Goal: Information Seeking & Learning: Learn about a topic

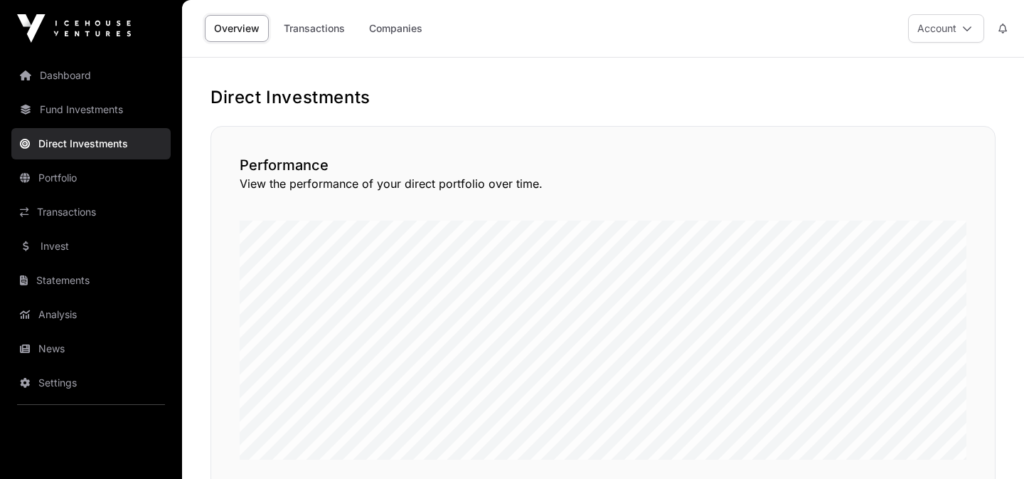
click at [107, 171] on link "Portfolio" at bounding box center [90, 177] width 159 height 31
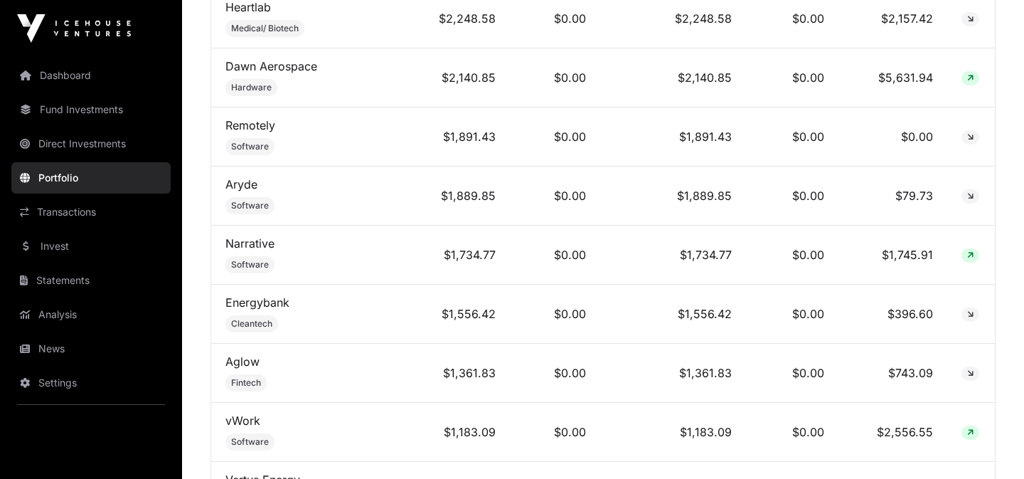
scroll to position [1082, 0]
click at [262, 235] on link "Narrative" at bounding box center [249, 242] width 49 height 14
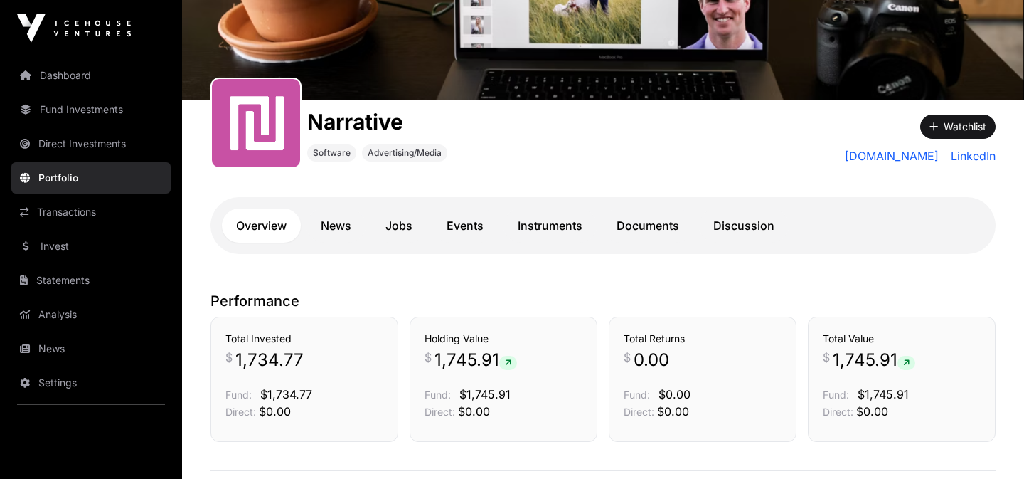
scroll to position [131, 0]
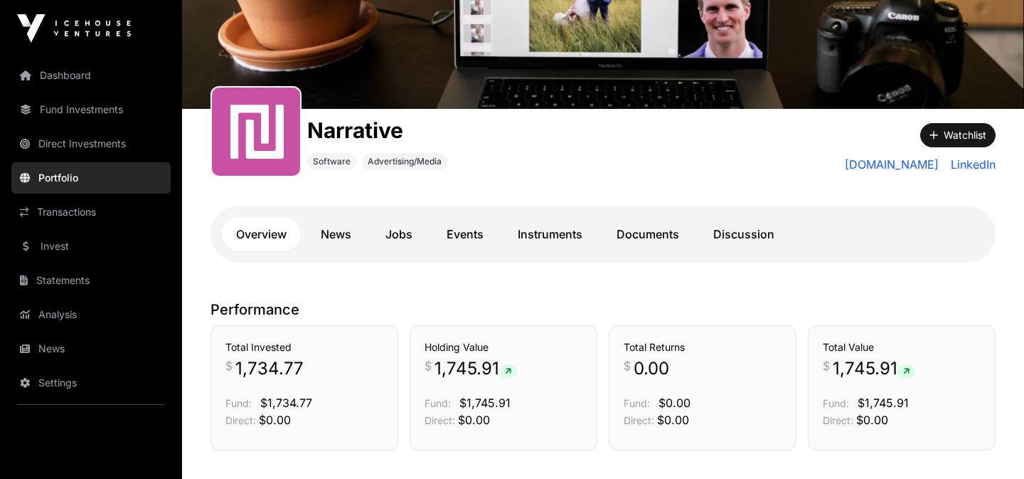
click at [359, 239] on link "News" at bounding box center [336, 234] width 59 height 34
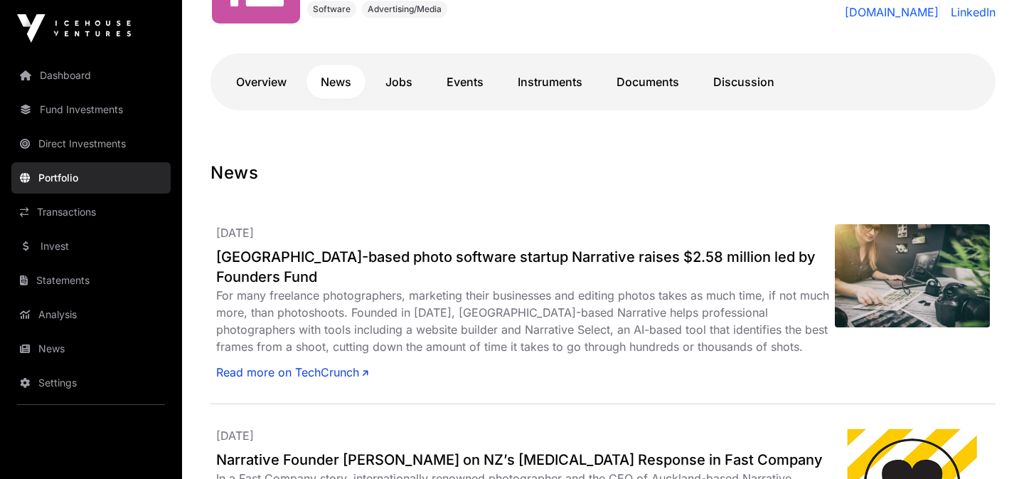
scroll to position [206, 0]
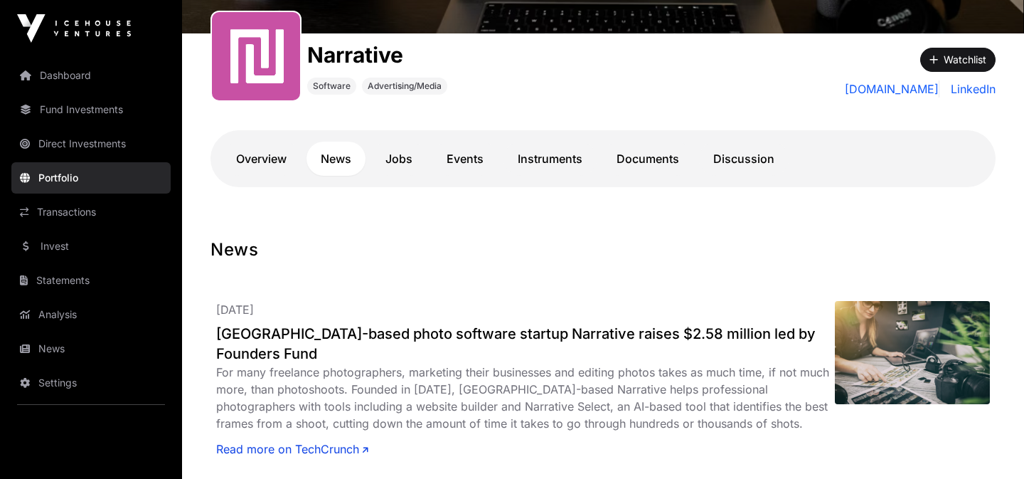
click at [398, 147] on link "Jobs" at bounding box center [398, 159] width 55 height 34
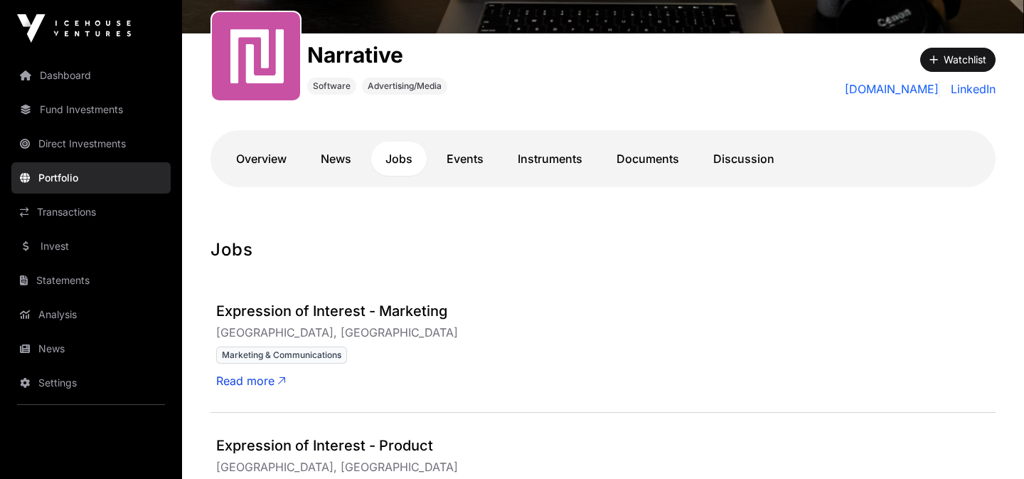
click at [484, 164] on link "Events" at bounding box center [464, 159] width 65 height 34
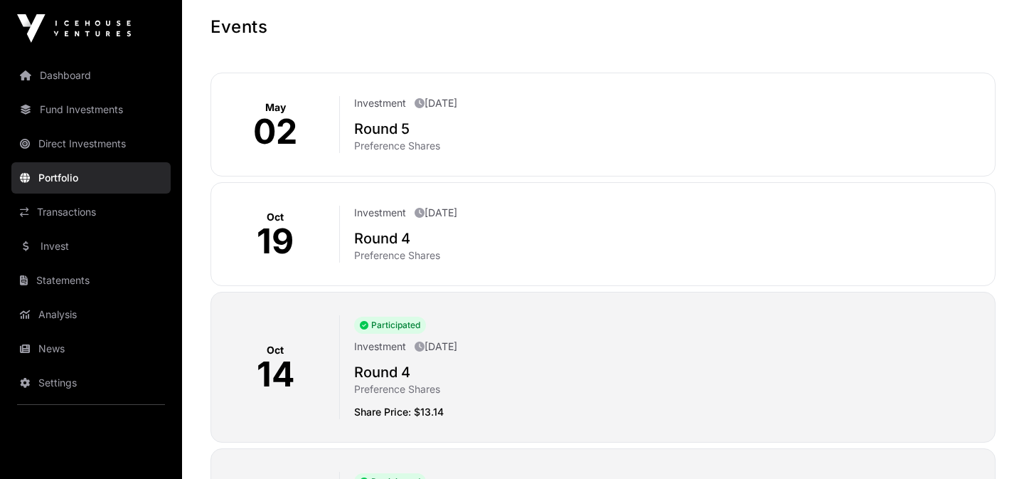
scroll to position [432, 0]
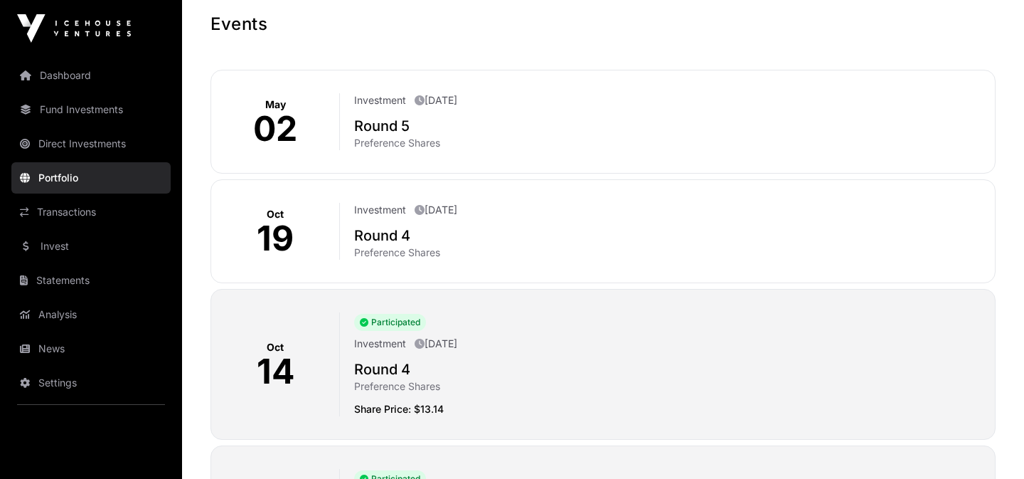
click at [284, 117] on p "02" at bounding box center [275, 129] width 44 height 34
click at [341, 138] on div "Investment [DATE] Round 5 Preference Shares" at bounding box center [662, 121] width 644 height 57
click at [368, 126] on h2 "Round 5" at bounding box center [668, 126] width 629 height 20
click at [368, 145] on p "Preference Shares" at bounding box center [668, 143] width 629 height 14
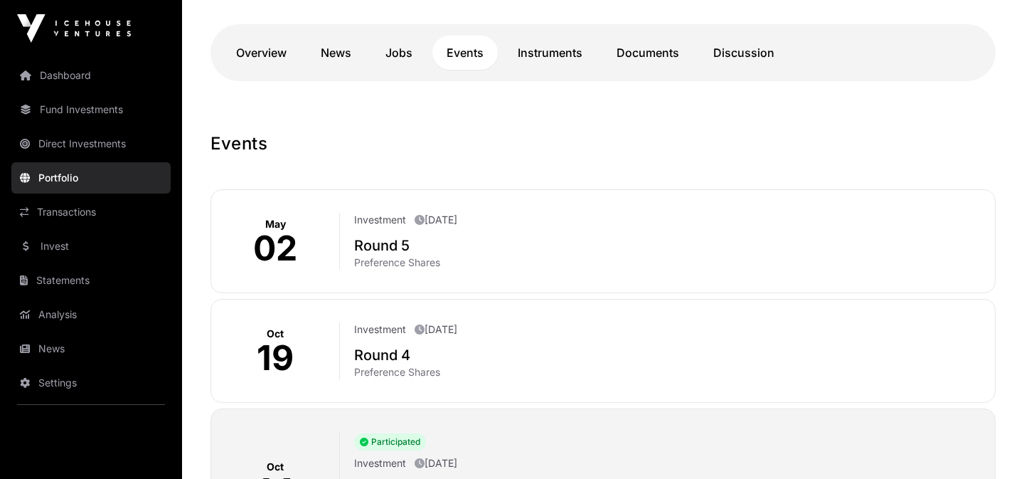
scroll to position [302, 0]
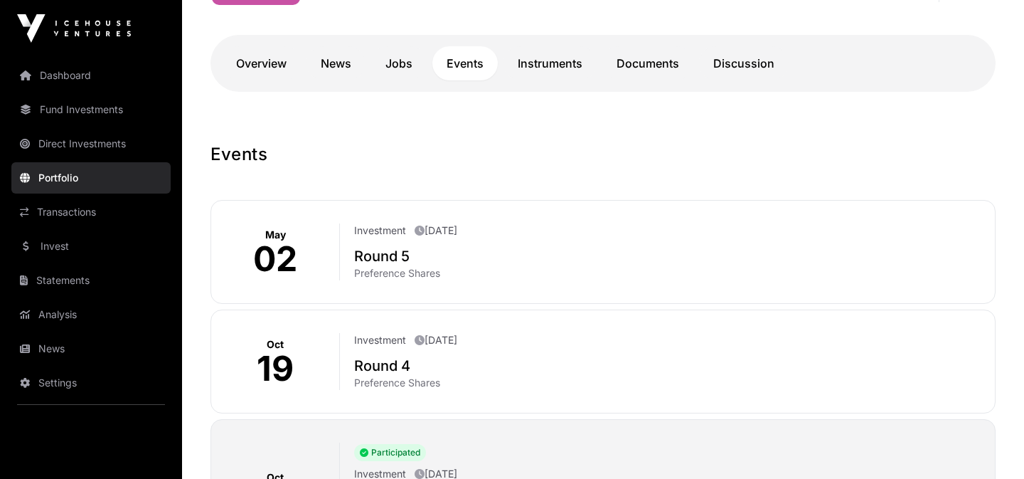
click at [407, 240] on div "Investment [DATE] Round 5 Preference Shares" at bounding box center [662, 251] width 644 height 57
click at [558, 55] on link "Instruments" at bounding box center [550, 63] width 93 height 34
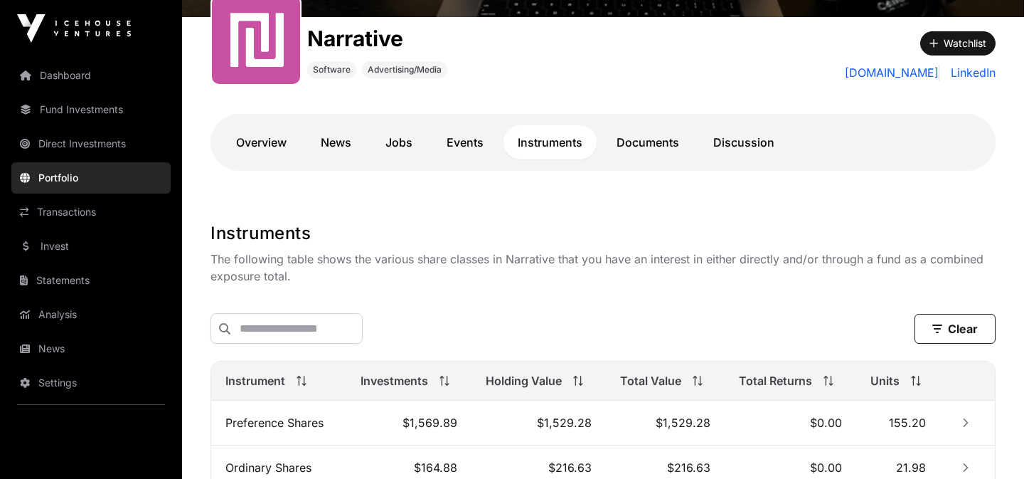
scroll to position [179, 0]
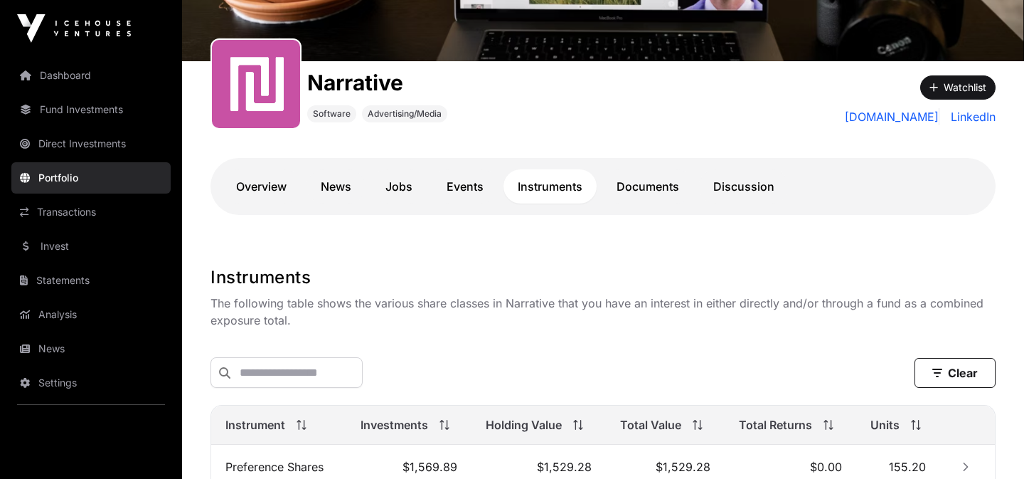
click at [644, 176] on link "Documents" at bounding box center [647, 186] width 91 height 34
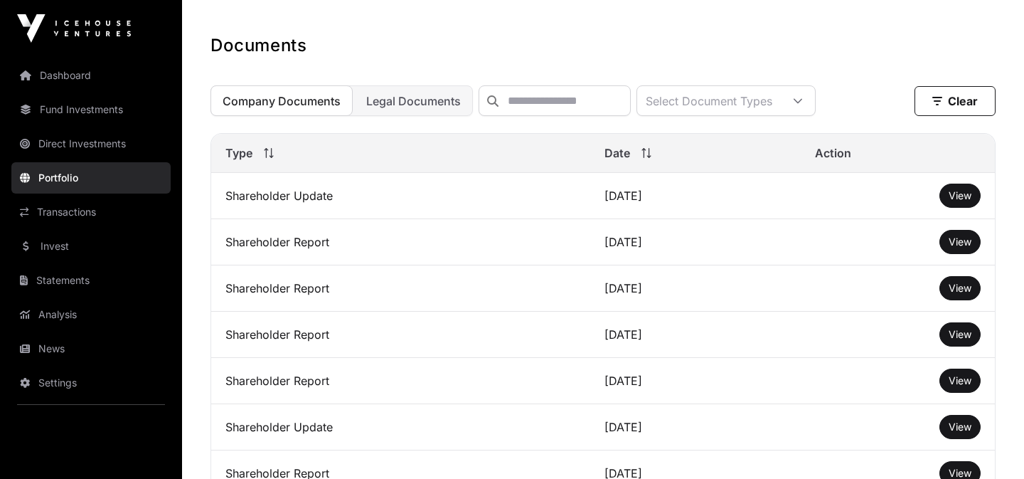
scroll to position [411, 0]
click at [963, 201] on span "View" at bounding box center [960, 194] width 23 height 12
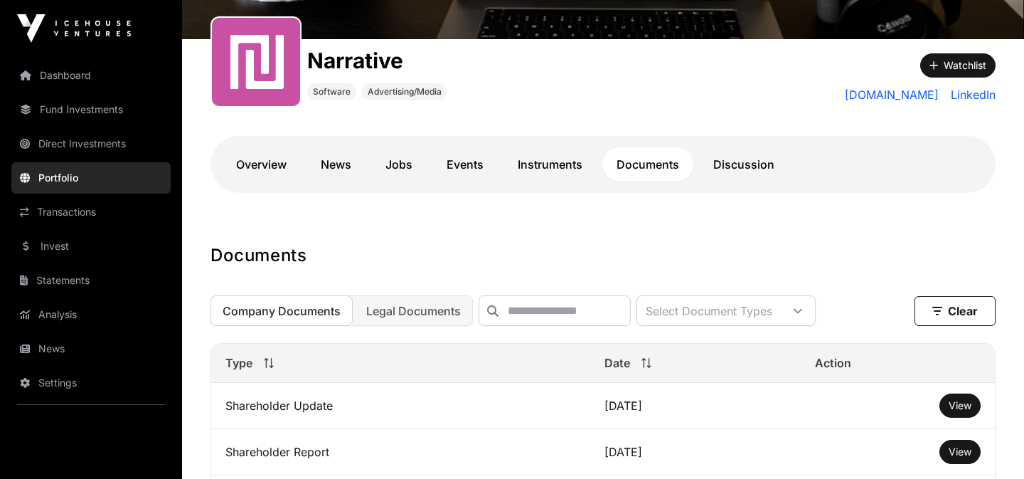
scroll to position [186, 0]
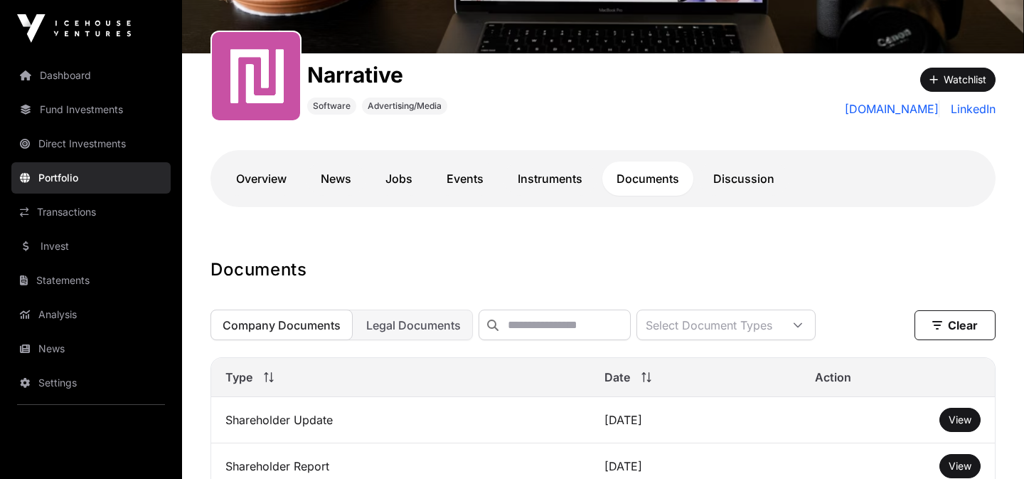
click at [750, 171] on link "Discussion" at bounding box center [744, 178] width 90 height 34
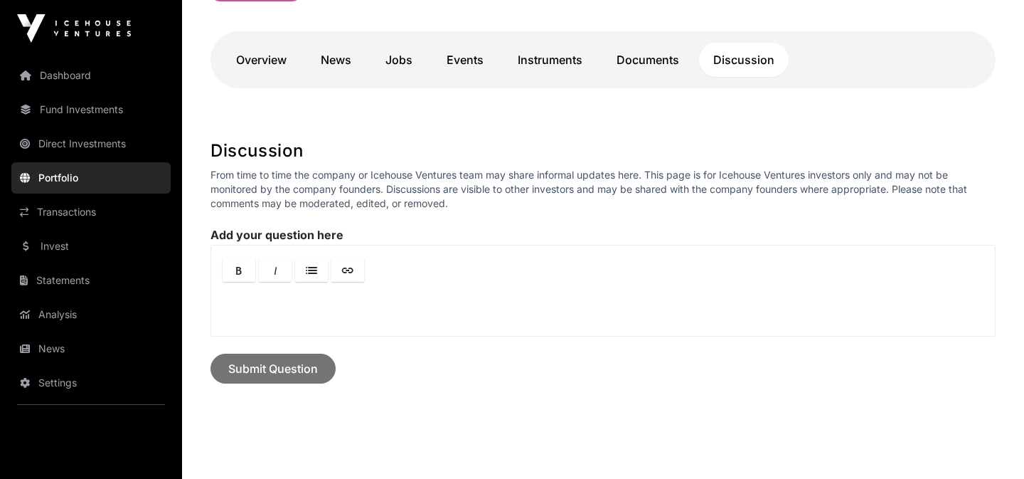
scroll to position [304, 0]
click at [90, 239] on link "Invest" at bounding box center [90, 245] width 159 height 31
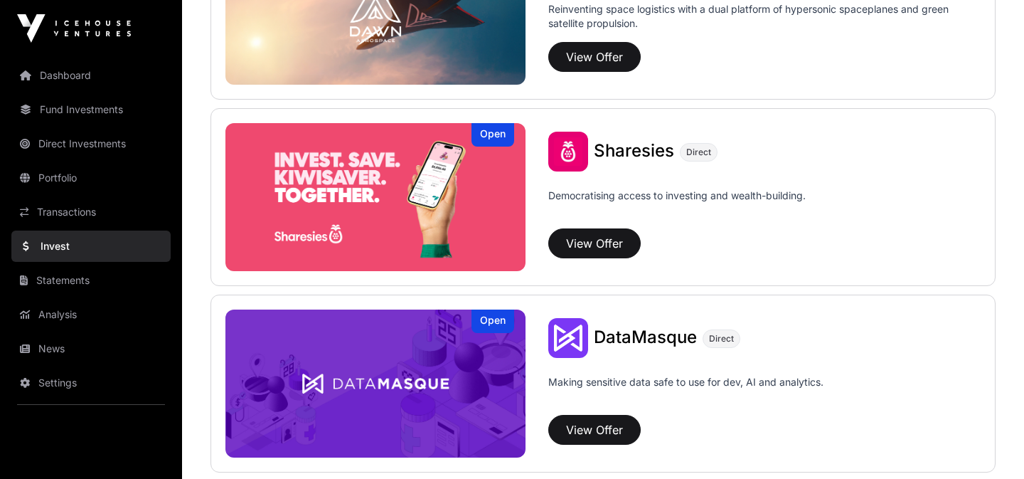
scroll to position [2051, 0]
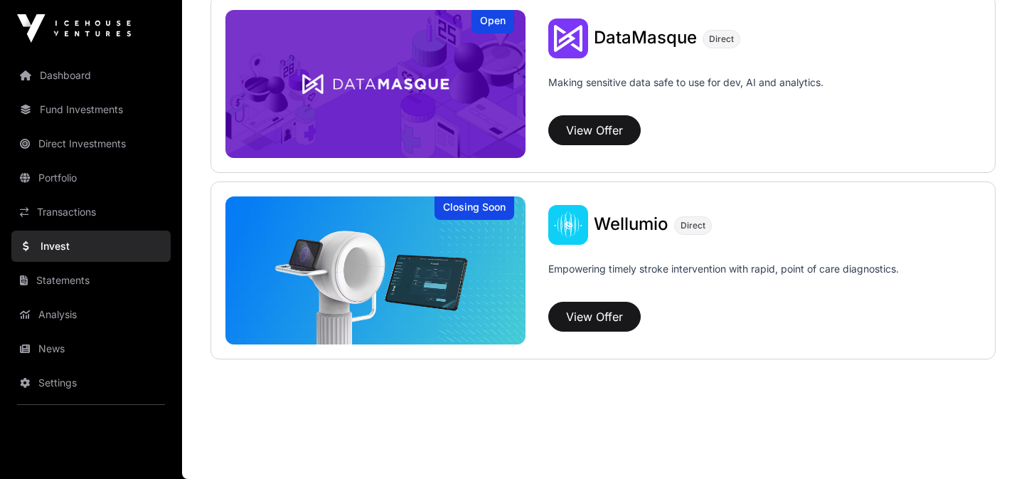
click at [54, 78] on link "Dashboard" at bounding box center [90, 75] width 159 height 31
